Goal: Check status: Check status

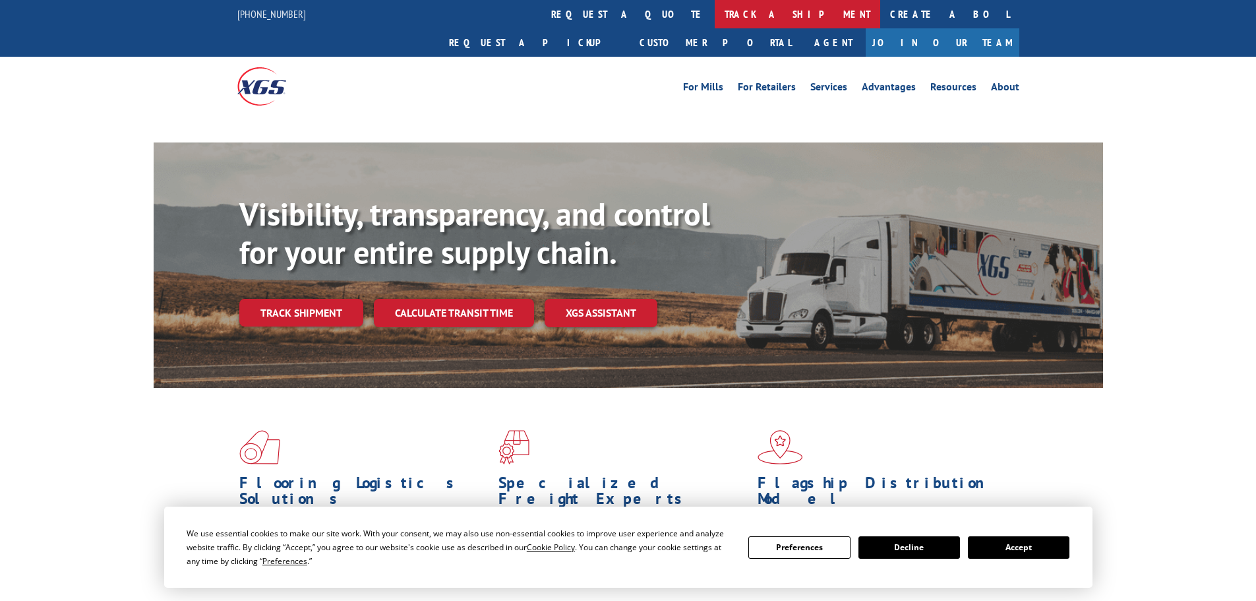
click at [715, 15] on link "track a shipment" at bounding box center [797, 14] width 165 height 28
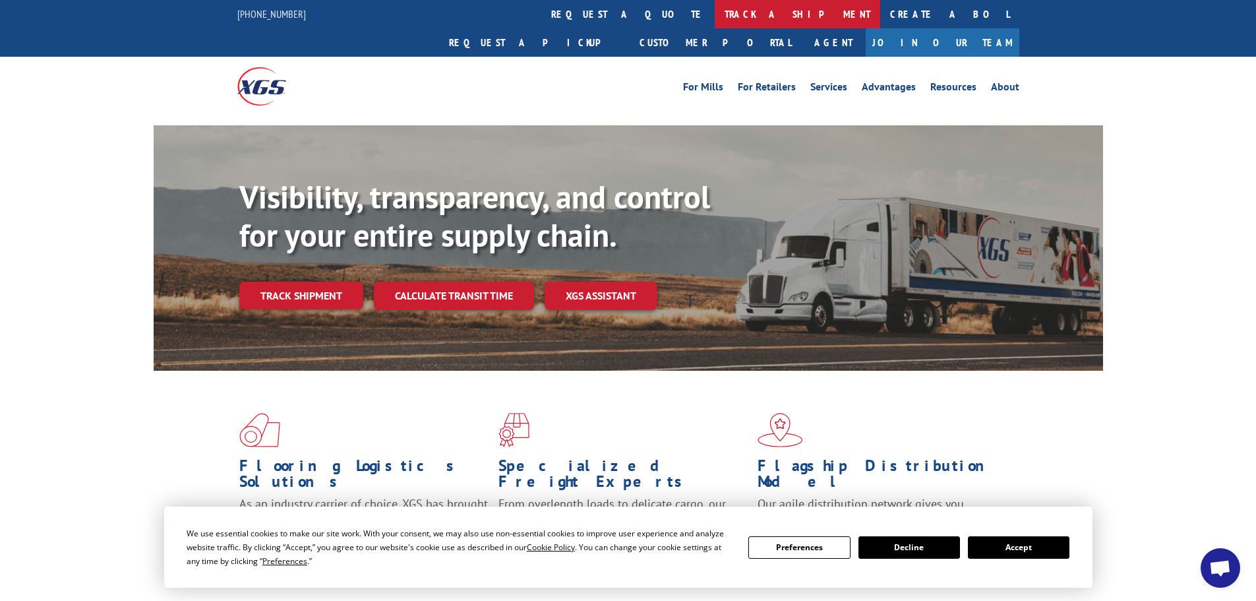
click at [715, 15] on link "track a shipment" at bounding box center [797, 14] width 165 height 28
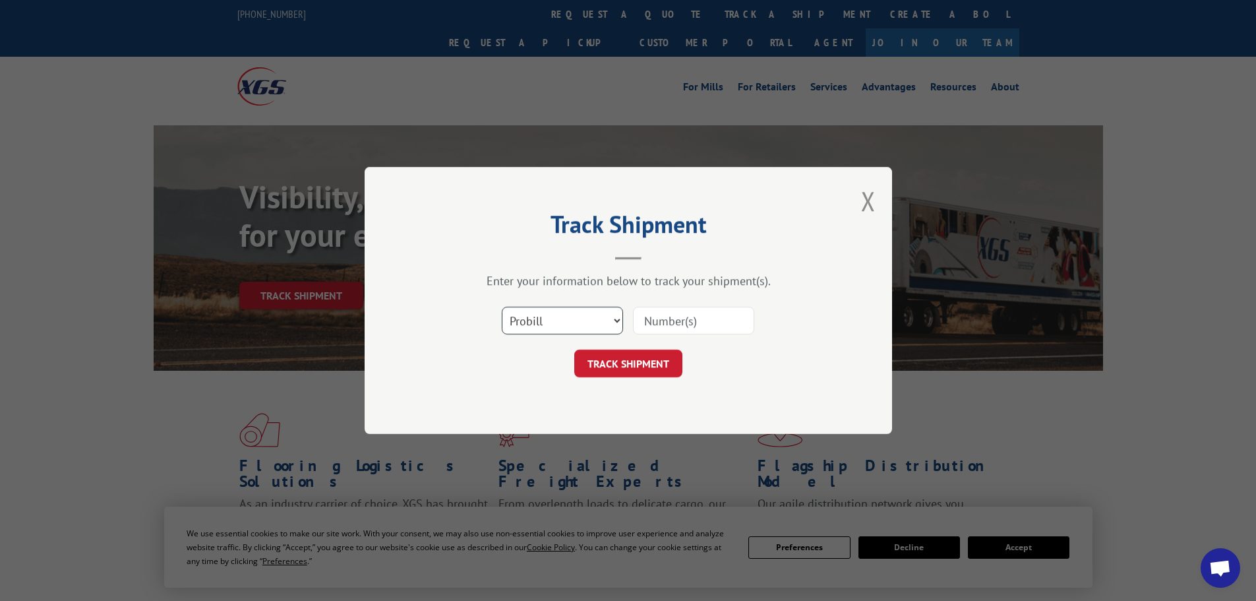
click at [567, 328] on select "Select category... Probill BOL PO" at bounding box center [562, 321] width 121 height 28
select select "bol"
click at [502, 307] on select "Select category... Probill BOL PO" at bounding box center [562, 321] width 121 height 28
click at [655, 320] on input at bounding box center [693, 321] width 121 height 28
paste input "5461481"
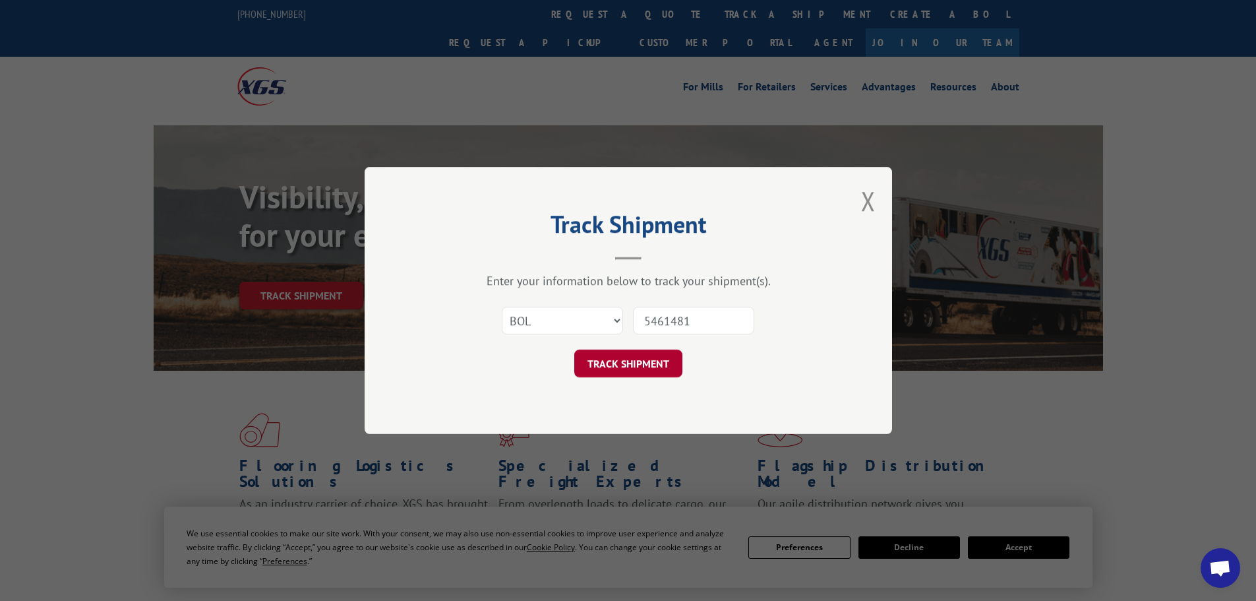
type input "5461481"
click at [622, 362] on button "TRACK SHIPMENT" at bounding box center [628, 363] width 108 height 28
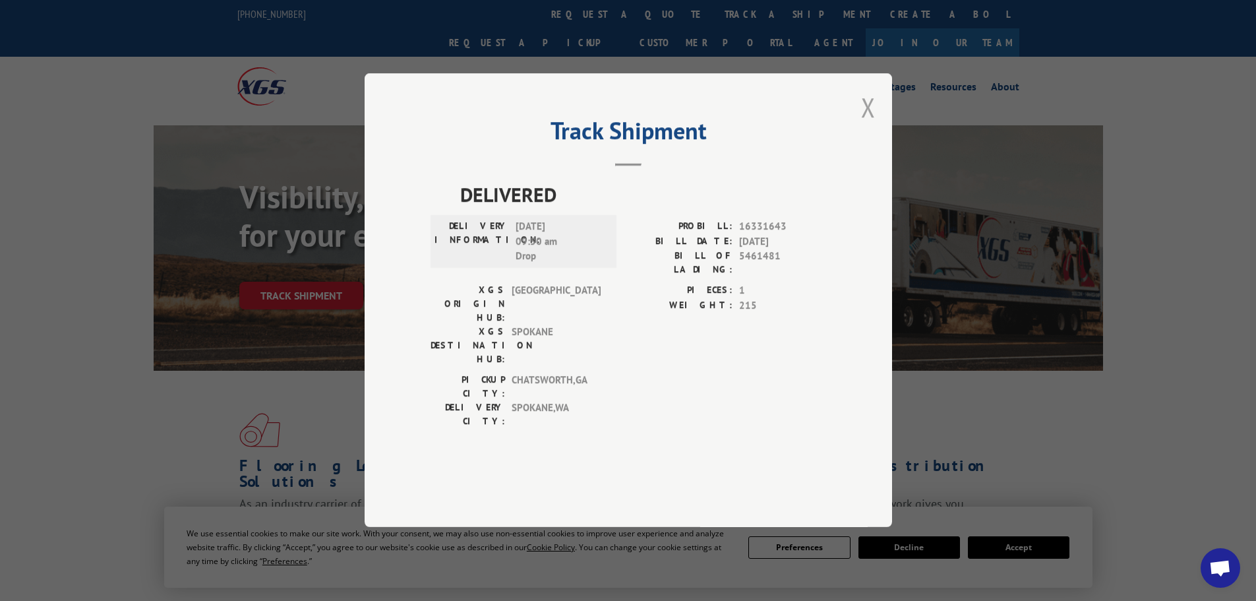
drag, startPoint x: 867, startPoint y: 146, endPoint x: 782, endPoint y: 51, distance: 127.5
click at [867, 125] on button "Close modal" at bounding box center [868, 107] width 15 height 35
